Goal: Information Seeking & Learning: Learn about a topic

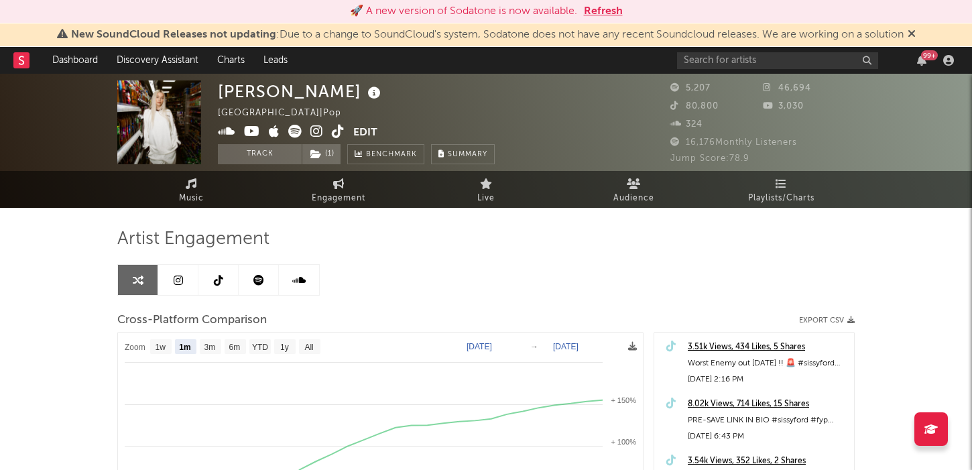
select select "1m"
click at [718, 62] on input "text" at bounding box center [777, 60] width 201 height 17
type input "s"
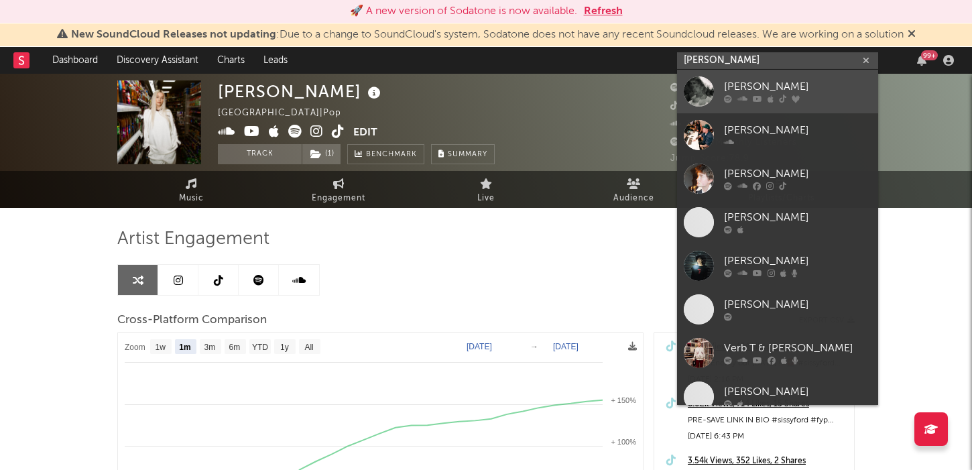
type input "[PERSON_NAME]"
click at [764, 85] on div "[PERSON_NAME]" at bounding box center [797, 87] width 147 height 16
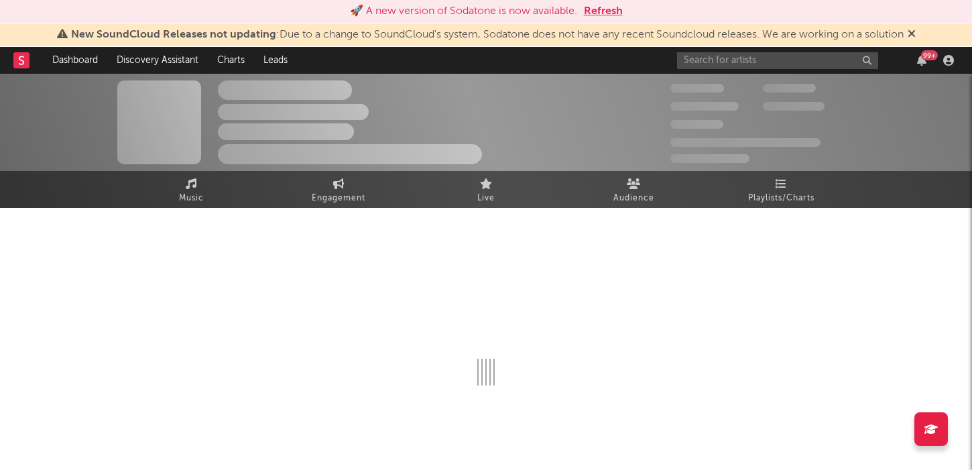
select select "1w"
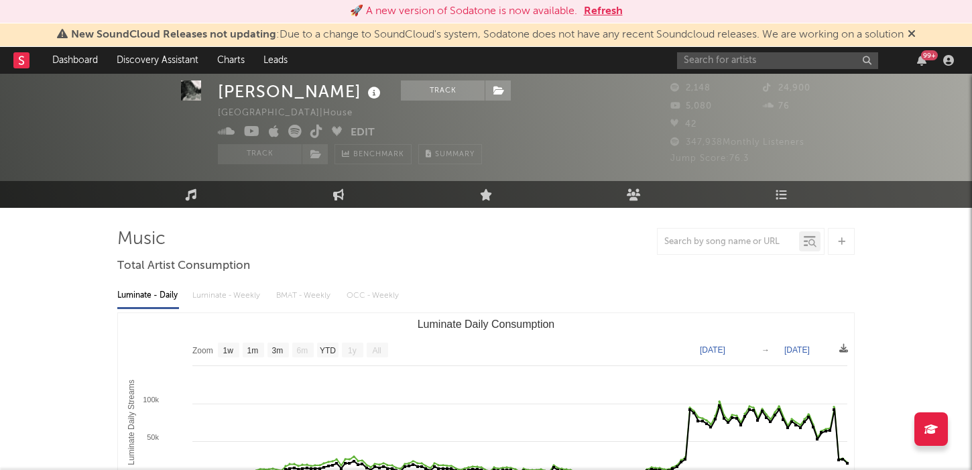
scroll to position [58, 0]
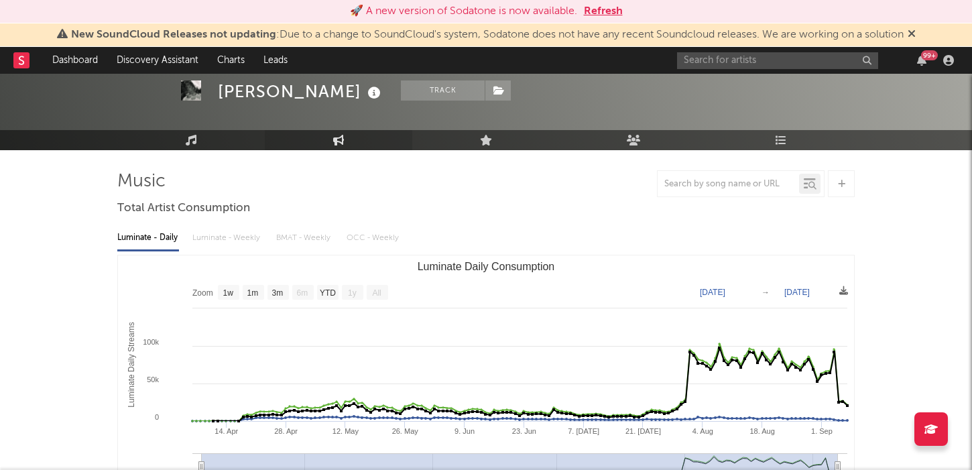
click at [341, 146] on link "Engagement" at bounding box center [338, 140] width 147 height 20
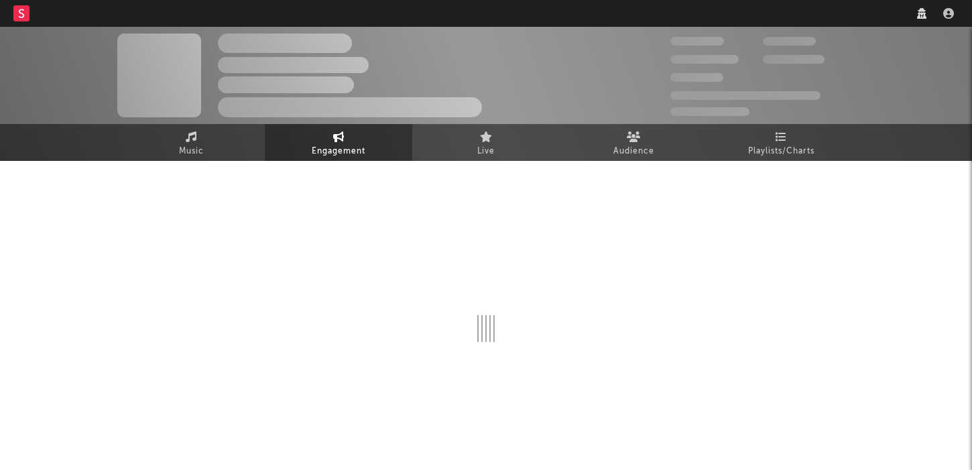
select select "1w"
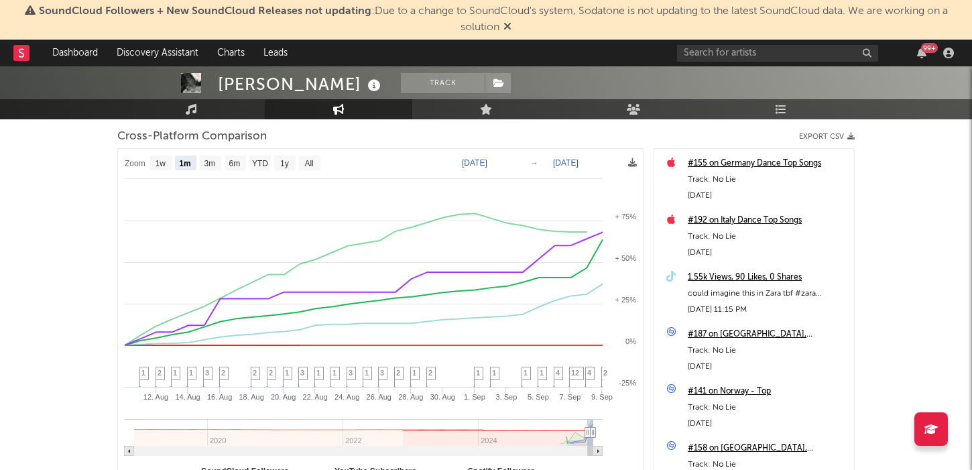
scroll to position [176, 0]
click at [210, 168] on rect at bounding box center [210, 163] width 21 height 15
select select "3m"
type input "[DATE]"
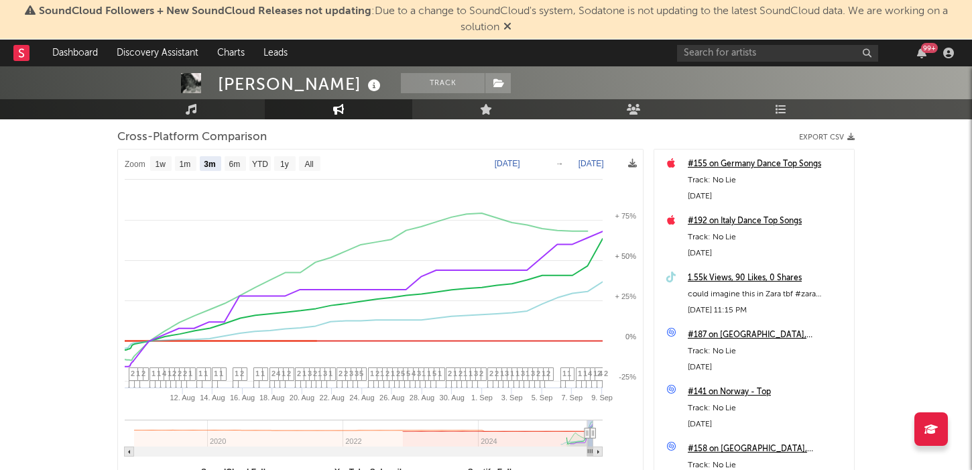
select select "3m"
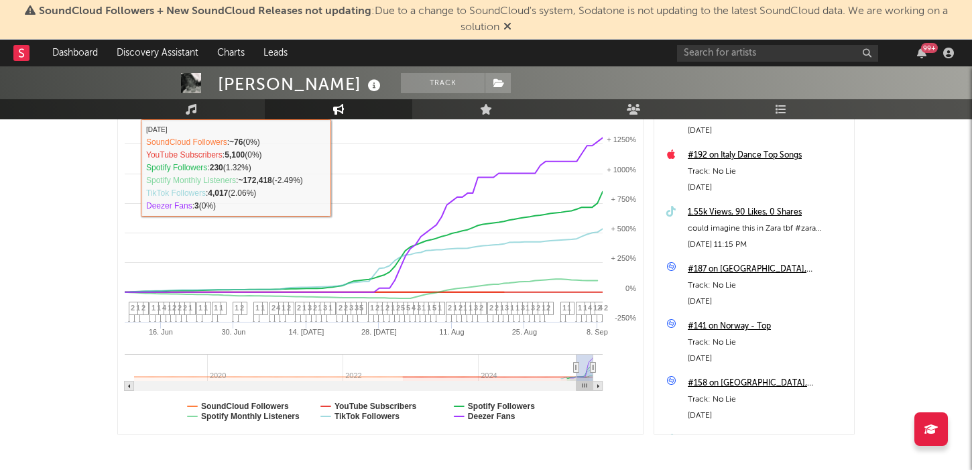
scroll to position [263, 0]
